Goal: Navigation & Orientation: Find specific page/section

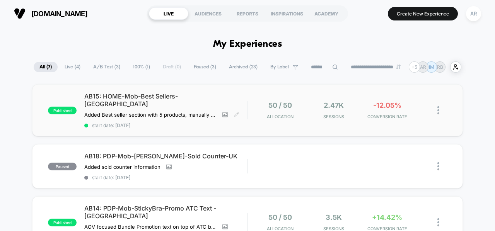
scroll to position [8, 0]
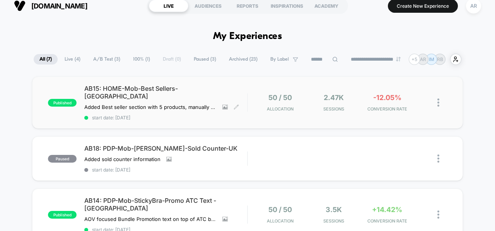
click at [197, 87] on span "AB15: HOME-Mob-Best Sellers-UK" at bounding box center [165, 92] width 163 height 15
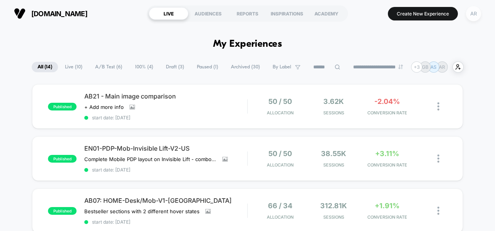
click at [471, 15] on div "AR" at bounding box center [473, 13] width 15 height 15
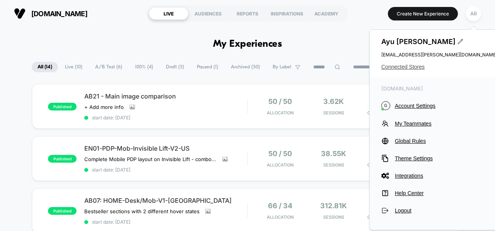
click at [414, 66] on span "Connected Stores" at bounding box center [440, 67] width 116 height 6
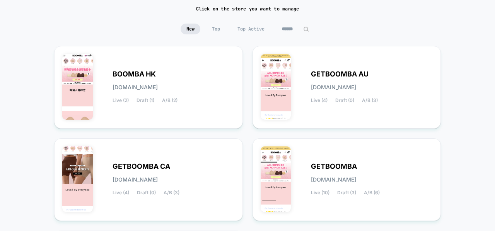
scroll to position [59, 0]
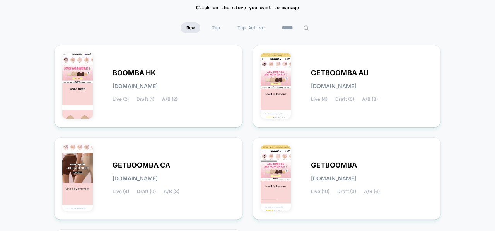
click at [473, 123] on div "< Back to Homepage Connected Stores Click on the store you want to manage New T…" at bounding box center [247, 167] width 495 height 399
click at [292, 71] on div "GETBOOMBA AU [DOMAIN_NAME] Live (4) Draft (0) A/B (3)" at bounding box center [347, 86] width 173 height 67
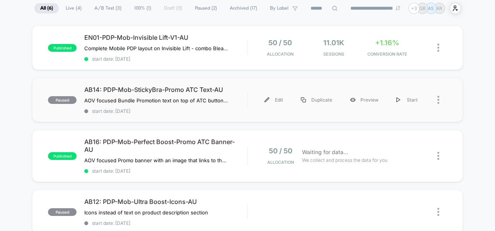
scroll to position [60, 0]
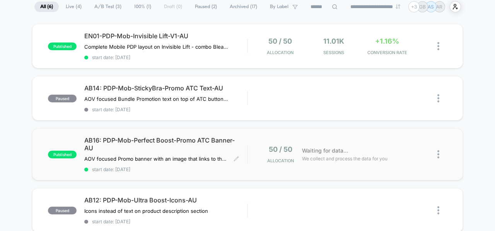
click at [223, 142] on span "AB16: PDP-Mob-Perfect Boost-Promo ATC Banner-AU" at bounding box center [165, 144] width 163 height 15
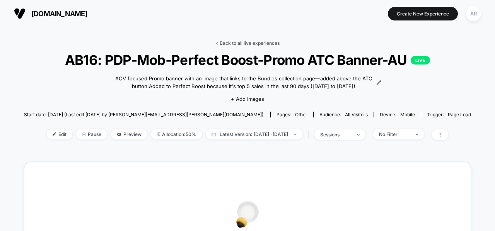
click at [237, 43] on link "< Back to all live experiences" at bounding box center [248, 43] width 64 height 6
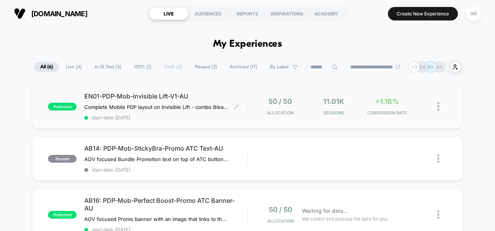
click at [239, 113] on div "EN01-PDP-Mob-Invisible Lift-V1-AU Complete Mobile PDP layout on Invisible Lift …" at bounding box center [165, 106] width 163 height 28
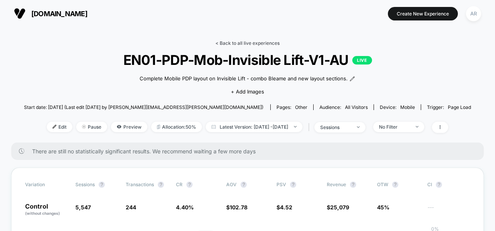
click at [258, 41] on link "< Back to all live experiences" at bounding box center [248, 43] width 64 height 6
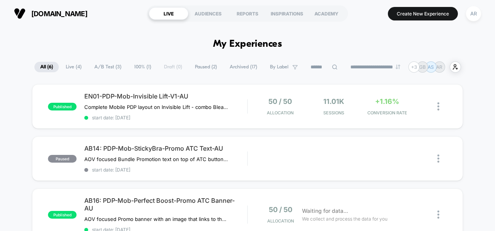
click at [71, 70] on span "Live ( 4 )" at bounding box center [73, 67] width 27 height 10
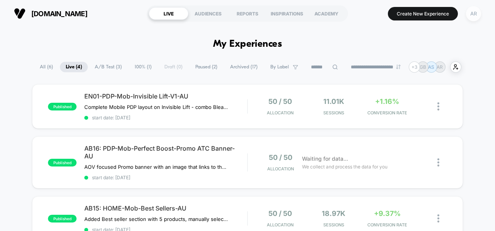
click at [474, 18] on div "AR" at bounding box center [473, 13] width 15 height 15
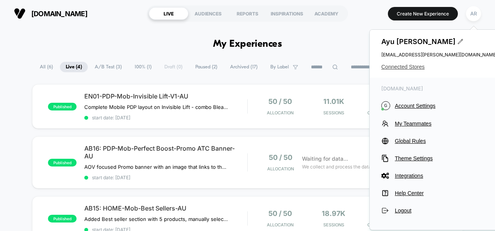
click at [415, 68] on span "Connected Stores" at bounding box center [440, 67] width 116 height 6
